Goal: Find specific page/section: Find specific page/section

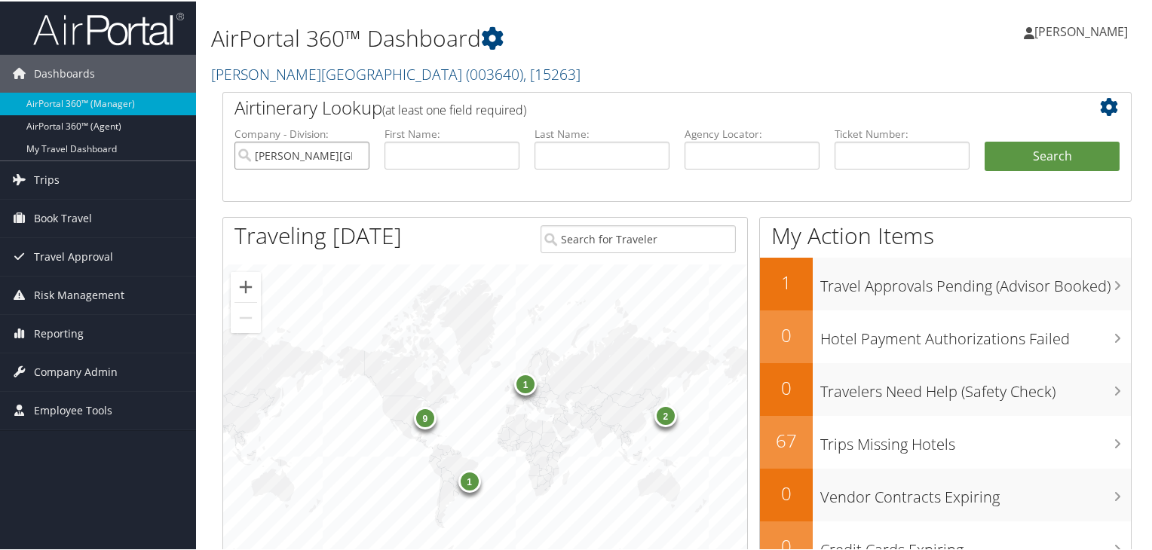
click at [354, 158] on input "[PERSON_NAME][GEOGRAPHIC_DATA]" at bounding box center [301, 154] width 135 height 28
click at [466, 67] on span "( 003640 )" at bounding box center [494, 73] width 57 height 20
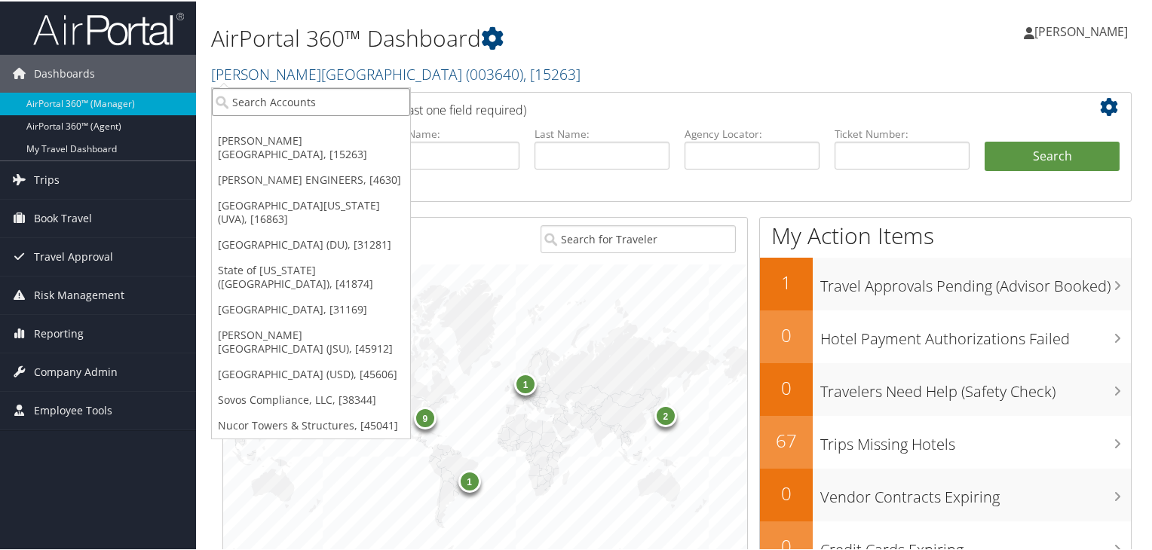
click at [340, 93] on input "search" at bounding box center [311, 101] width 198 height 28
paste input "Young Living Essential Oils"
type input "Young Living Essential Oils"
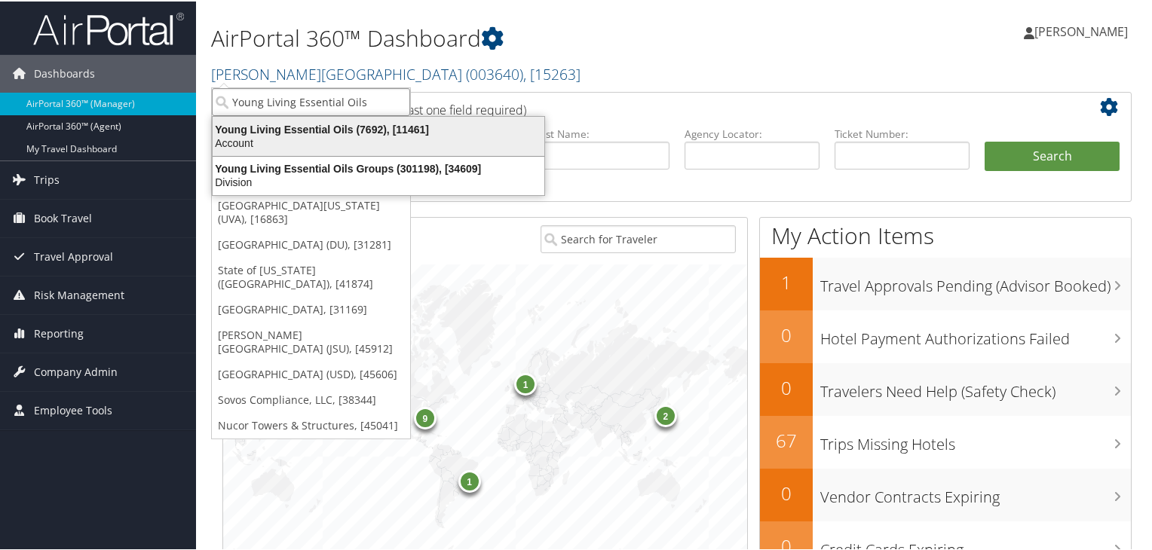
click at [339, 130] on div "Young Living Essential Oils (7692), [11461]" at bounding box center [379, 128] width 350 height 14
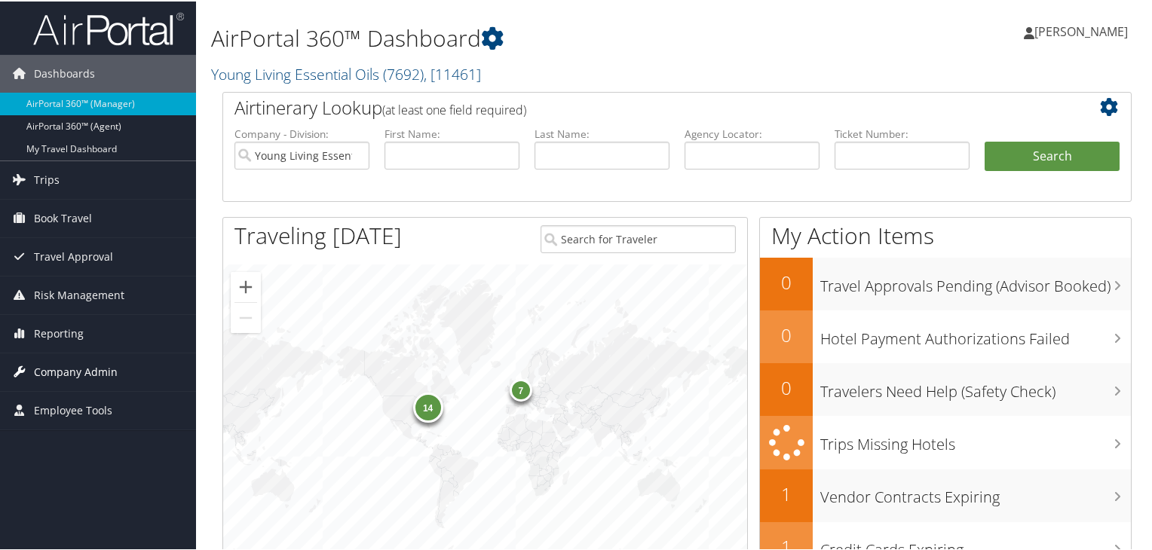
click at [86, 366] on span "Company Admin" at bounding box center [76, 371] width 84 height 38
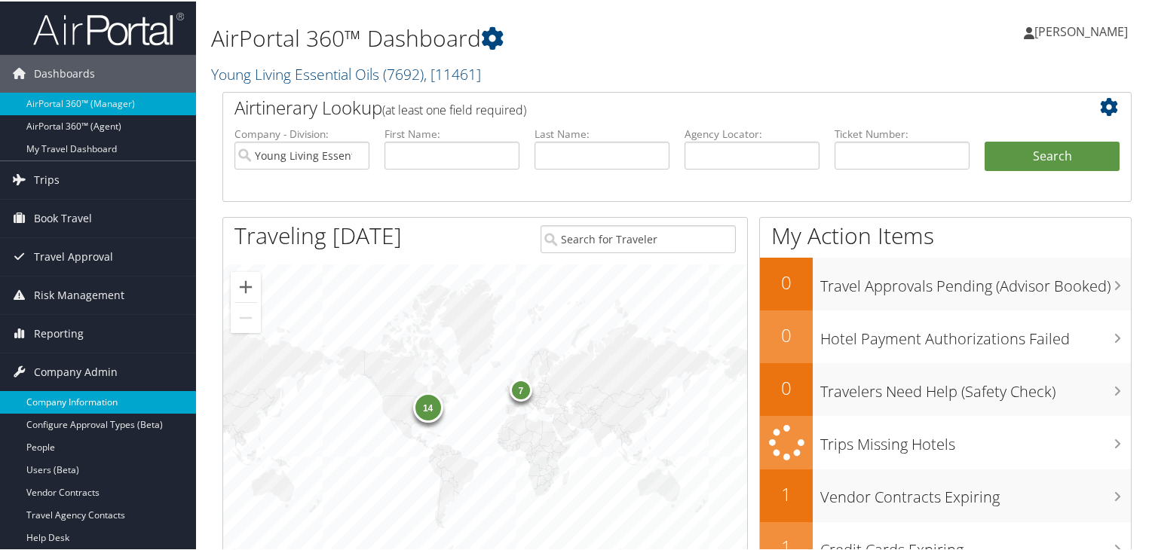
click at [84, 393] on link "Company Information" at bounding box center [98, 401] width 196 height 23
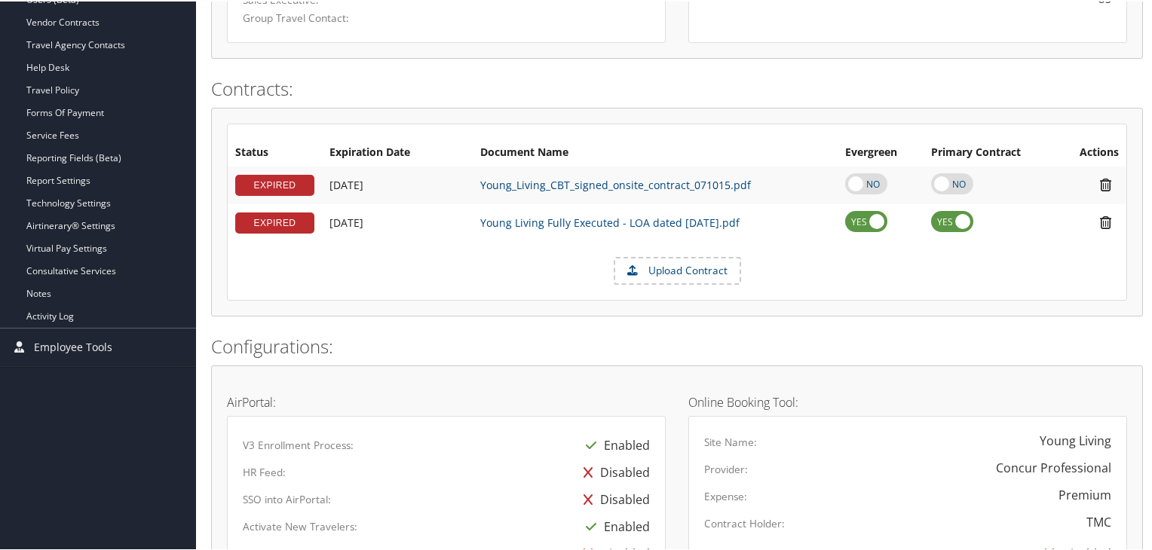
scroll to position [298, 0]
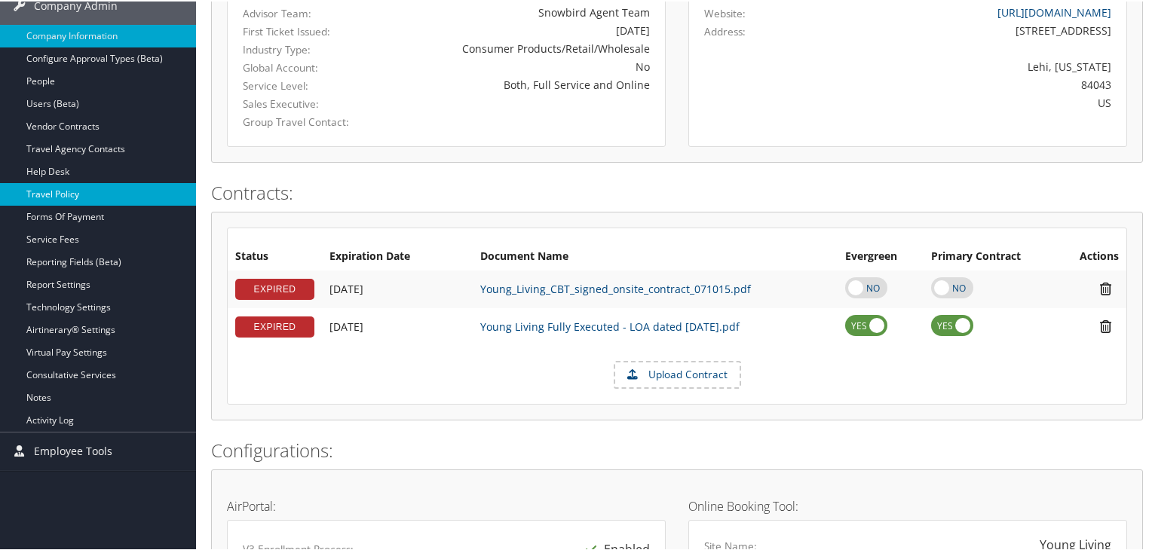
click at [128, 191] on link "Travel Policy" at bounding box center [98, 193] width 196 height 23
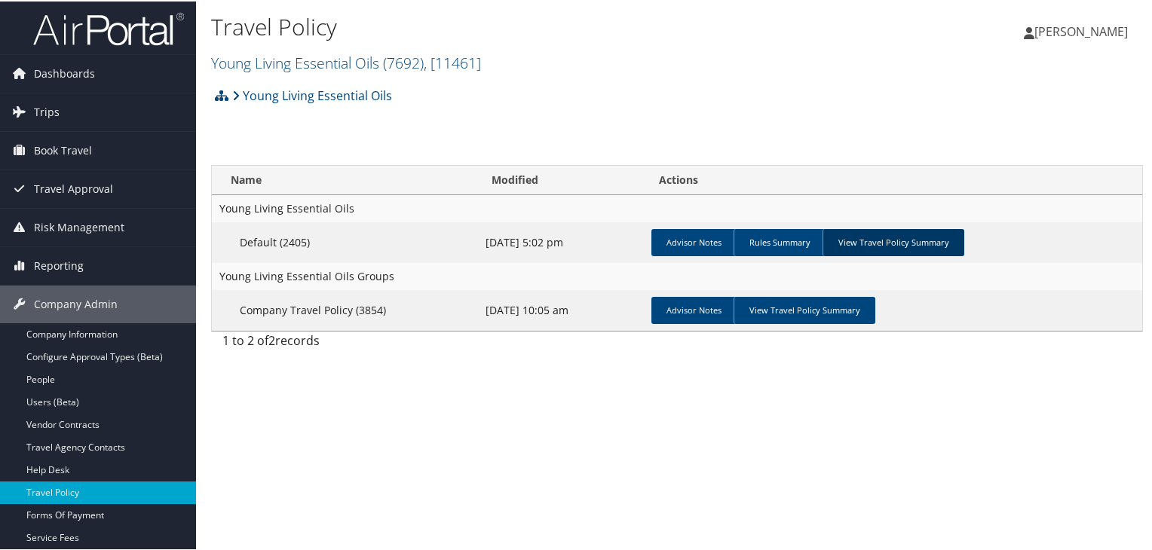
click at [904, 245] on link "View Travel Policy Summary" at bounding box center [893, 241] width 142 height 27
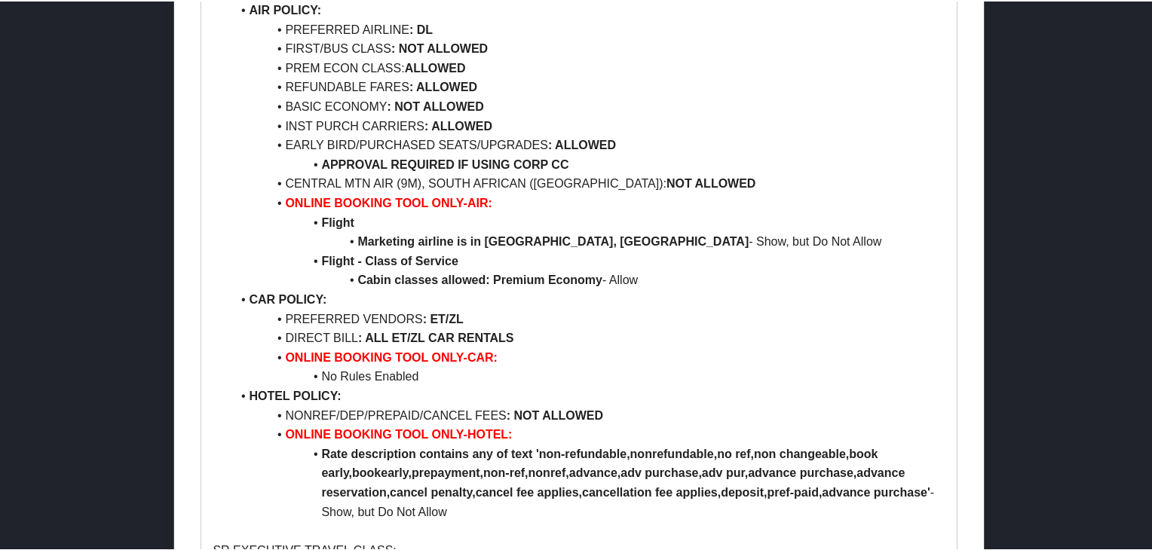
scroll to position [1624, 0]
